Goal: Information Seeking & Learning: Learn about a topic

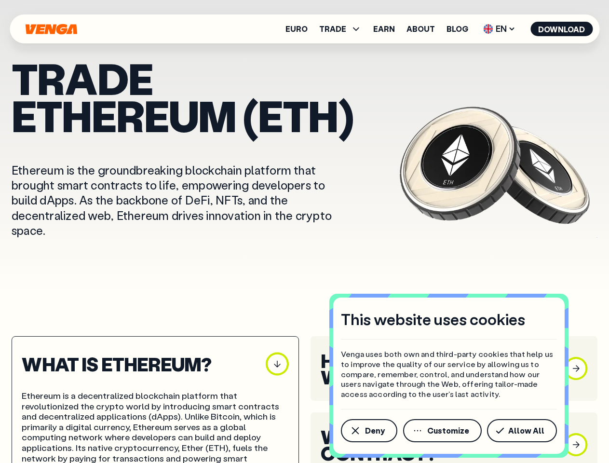
click at [304, 231] on p "Ethereum is the groundbreaking blockchain platform that brought smart contracts…" at bounding box center [182, 199] width 341 height 75
click at [368, 430] on span "Deny" at bounding box center [375, 431] width 20 height 8
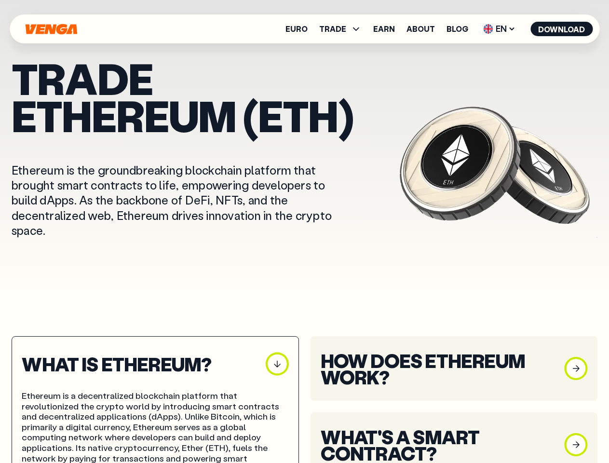
click at [443, 430] on h3 "What's a Smart Contract?" at bounding box center [437, 444] width 232 height 33
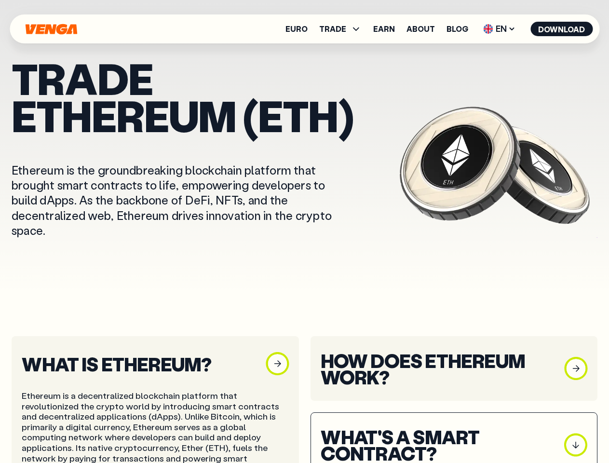
click at [524, 430] on h3 "What's a Smart Contract?" at bounding box center [437, 444] width 232 height 33
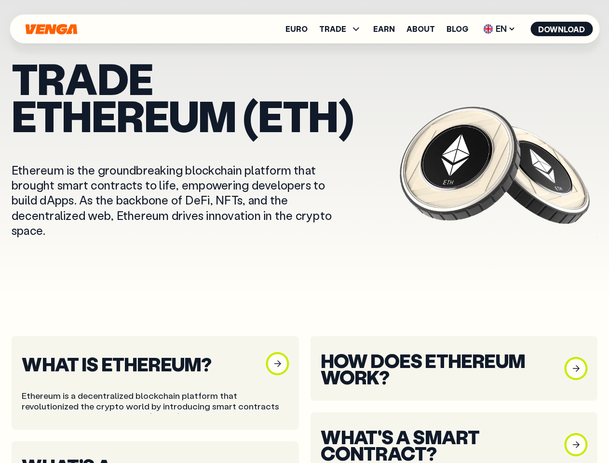
click at [343, 29] on span "TRADE" at bounding box center [332, 29] width 27 height 8
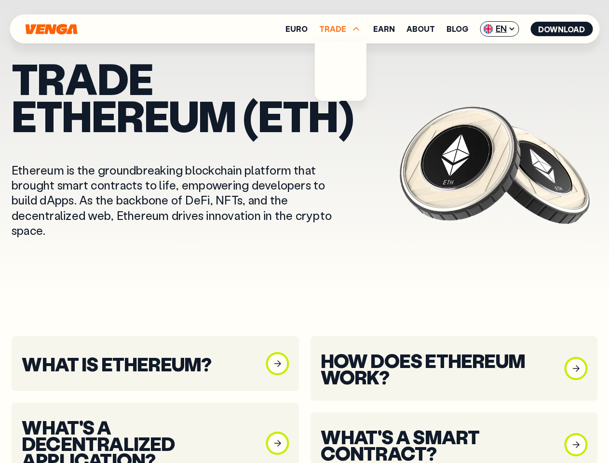
click at [499, 29] on span "EN" at bounding box center [499, 28] width 39 height 15
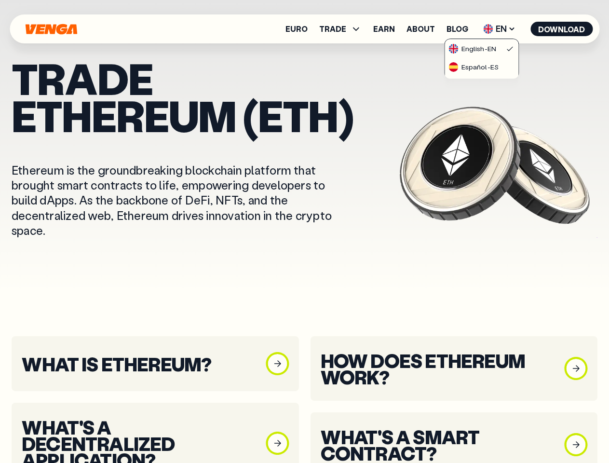
click at [562, 29] on button "Download" at bounding box center [561, 29] width 62 height 14
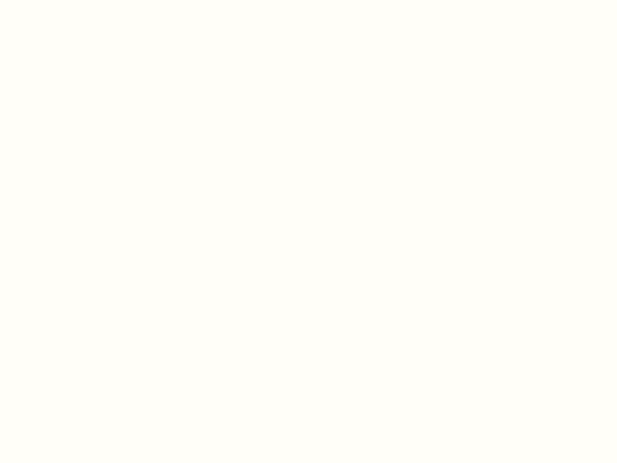
click at [155, 0] on html "This website uses cookies Venga uses both own and third-party cookies that help…" at bounding box center [308, 0] width 617 height 0
